Goal: Manage account settings

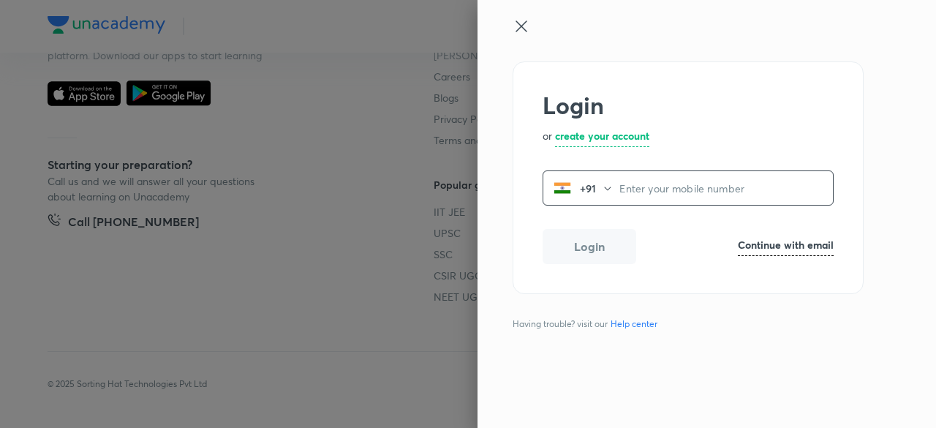
click at [668, 176] on input "tel" at bounding box center [725, 188] width 213 height 30
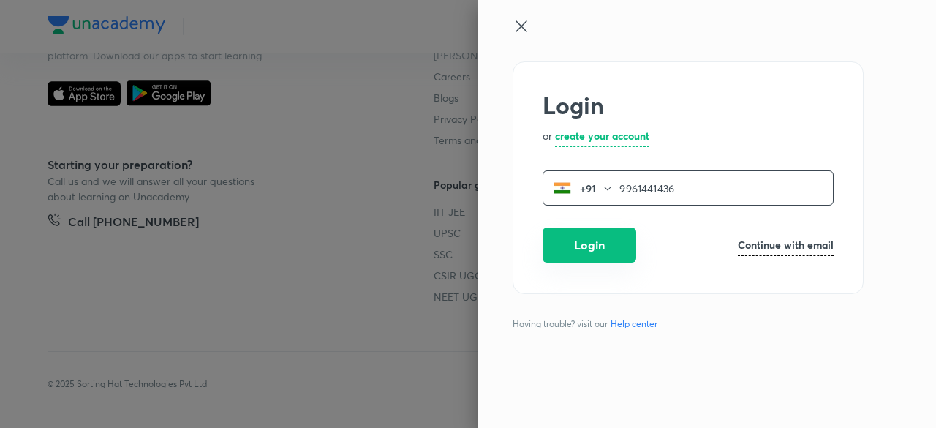
type input "9961441436"
click at [594, 230] on button "Login" at bounding box center [589, 244] width 94 height 35
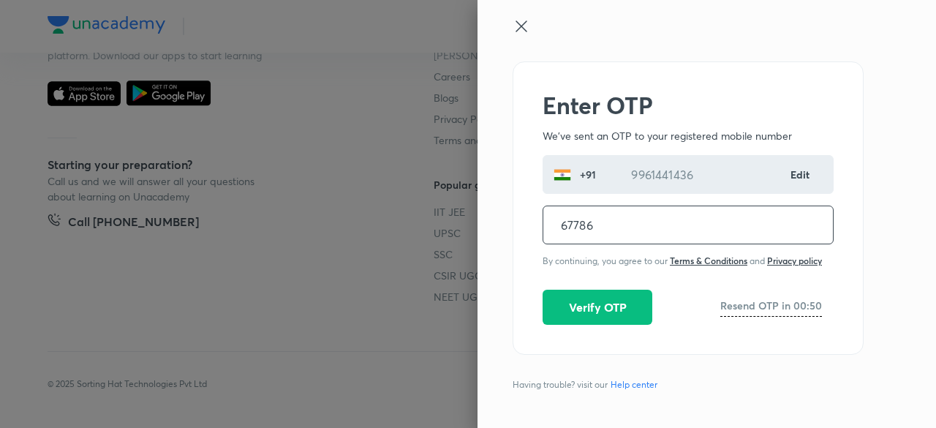
type input "677863"
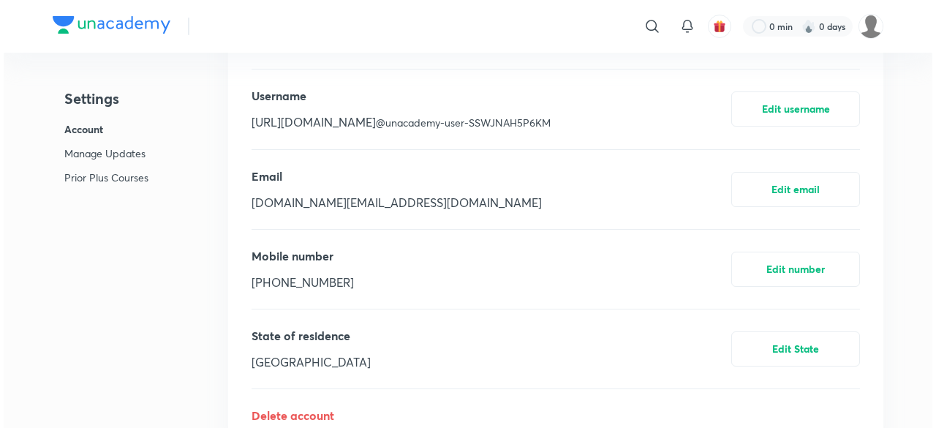
scroll to position [466, 0]
click at [862, 21] on img at bounding box center [867, 26] width 25 height 25
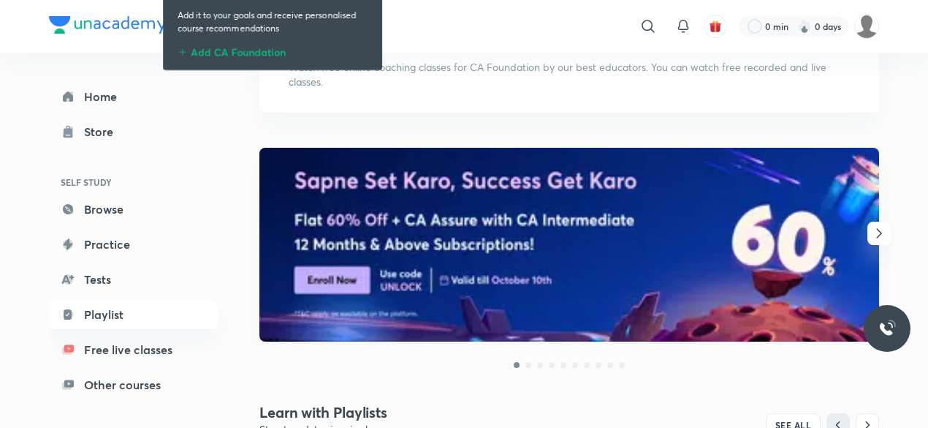
scroll to position [126, 0]
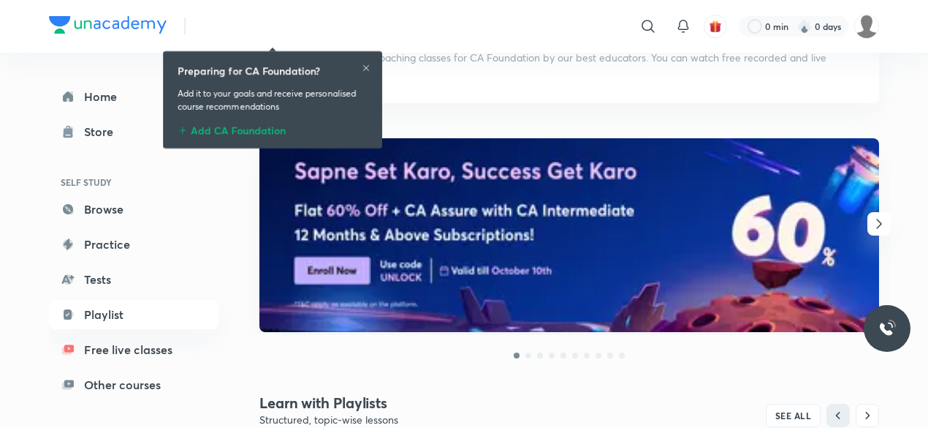
click at [885, 223] on icon "button" at bounding box center [880, 224] width 18 height 18
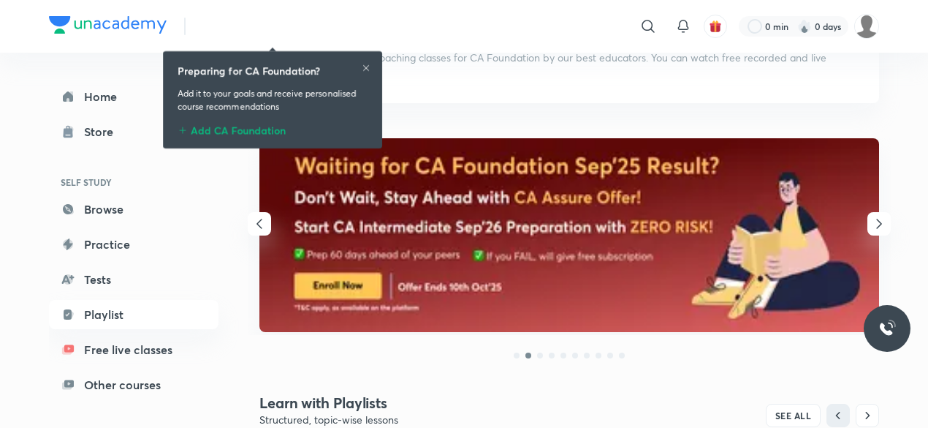
click at [885, 223] on icon "button" at bounding box center [880, 224] width 18 height 18
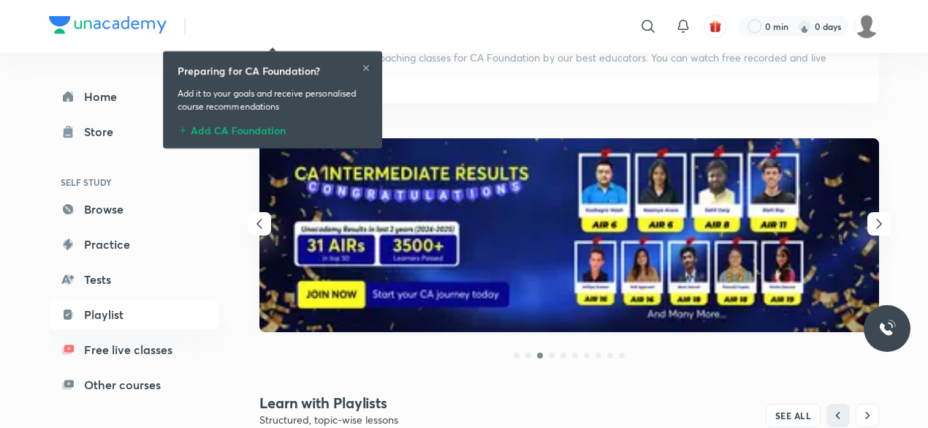
click at [259, 221] on icon "button" at bounding box center [260, 224] width 6 height 10
